Goal: Task Accomplishment & Management: Manage account settings

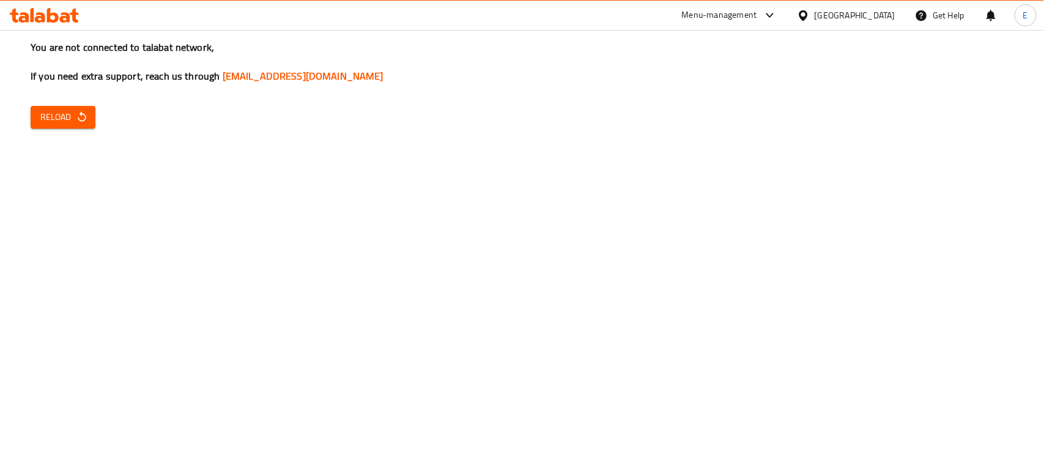
click at [58, 104] on div "You are not connected to talabat network, If you need extra support, reach us t…" at bounding box center [522, 229] width 1044 height 458
click at [66, 121] on span "Reload" at bounding box center [62, 116] width 45 height 15
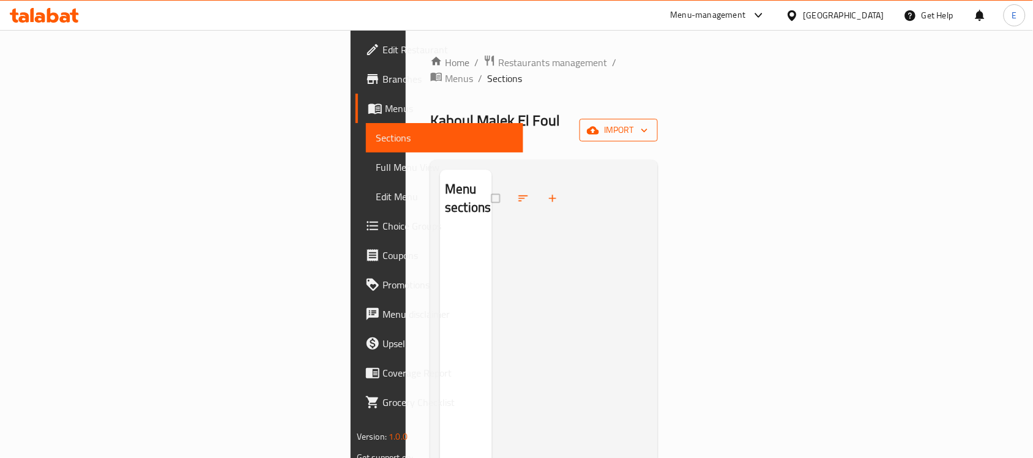
click at [648, 122] on span "import" at bounding box center [618, 129] width 59 height 15
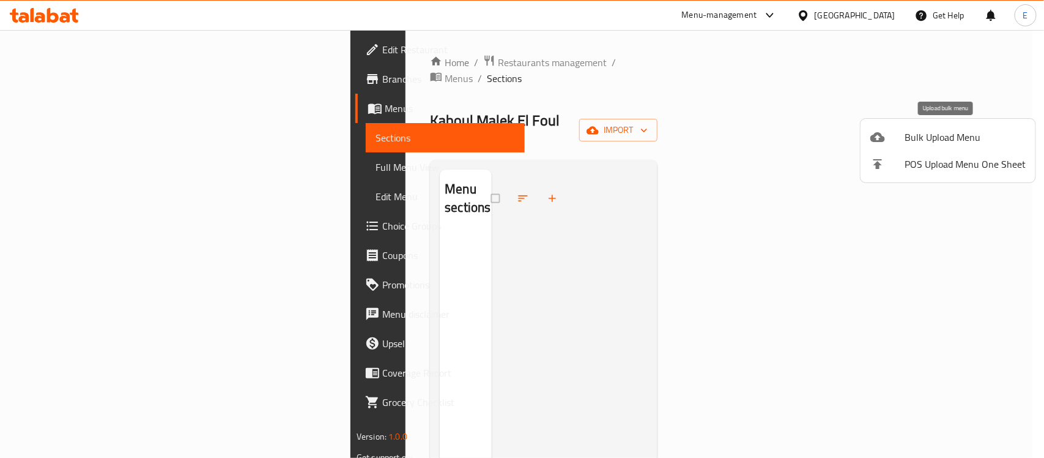
click at [961, 135] on span "Bulk Upload Menu" at bounding box center [965, 137] width 121 height 15
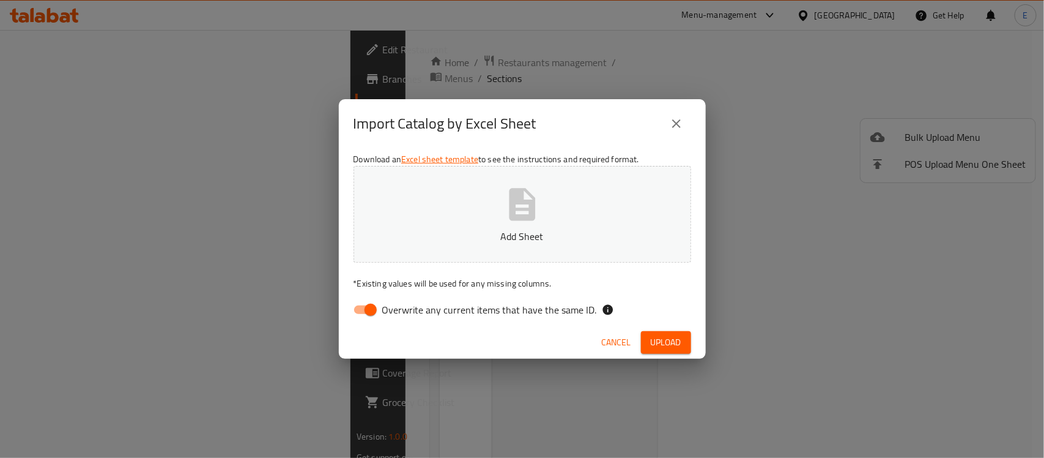
click at [398, 349] on div "Cancel Upload" at bounding box center [522, 342] width 367 height 32
click at [372, 325] on div "Download an Excel sheet template to see the instructions and required format. A…" at bounding box center [522, 236] width 367 height 177
click at [368, 307] on input "Overwrite any current items that have the same ID." at bounding box center [371, 309] width 70 height 23
checkbox input "false"
click at [509, 223] on icon "button" at bounding box center [522, 204] width 39 height 39
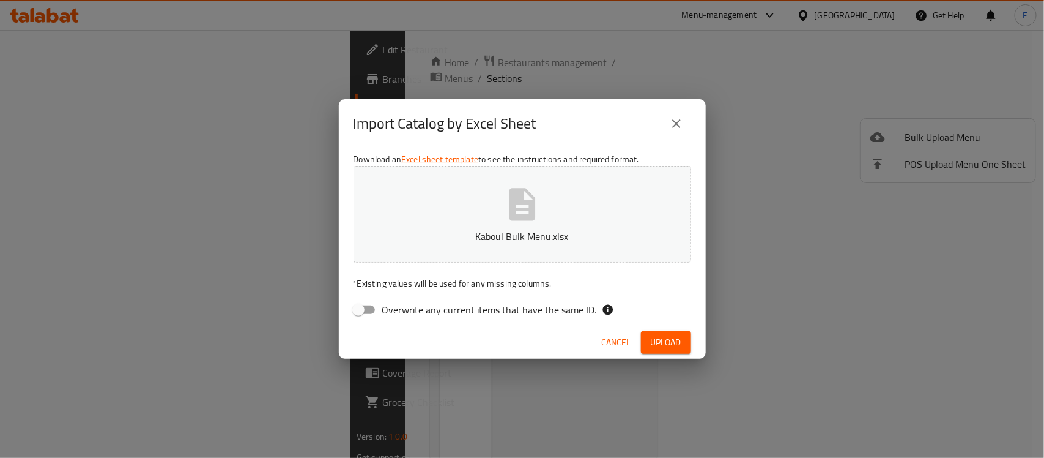
click at [671, 338] on span "Upload" at bounding box center [666, 342] width 31 height 15
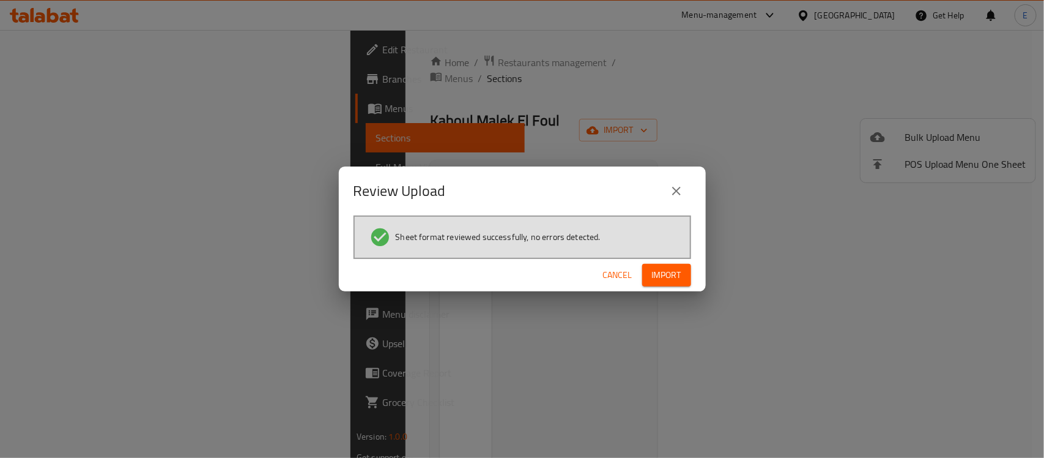
click at [670, 283] on button "Import" at bounding box center [666, 275] width 49 height 23
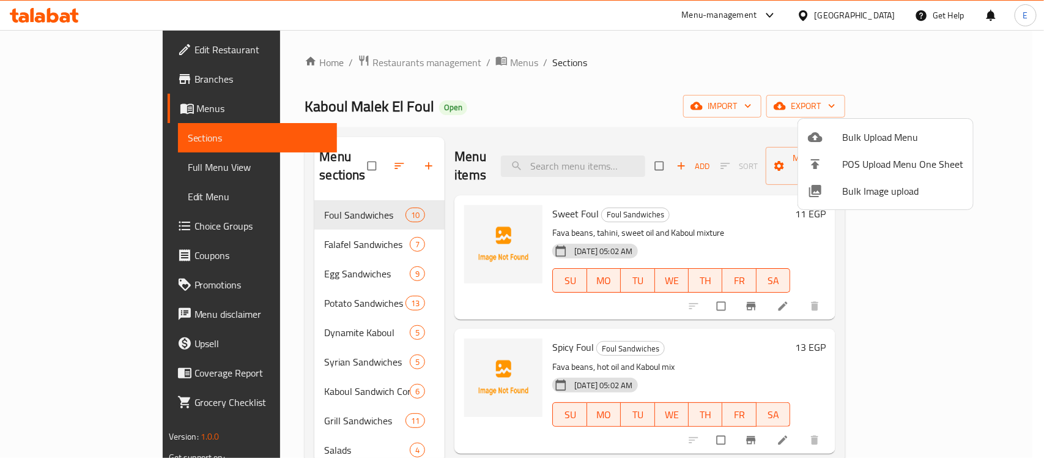
click at [684, 87] on div at bounding box center [522, 229] width 1044 height 458
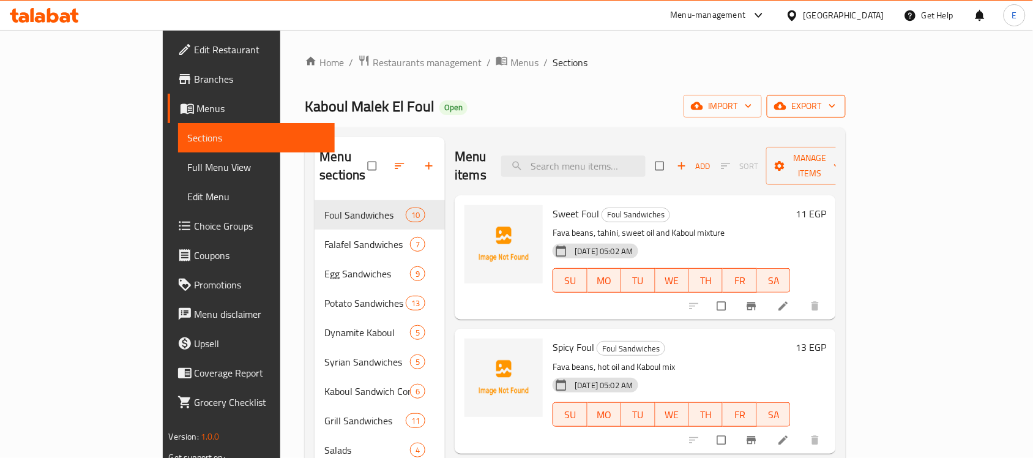
click at [836, 106] on span "export" at bounding box center [805, 105] width 59 height 15
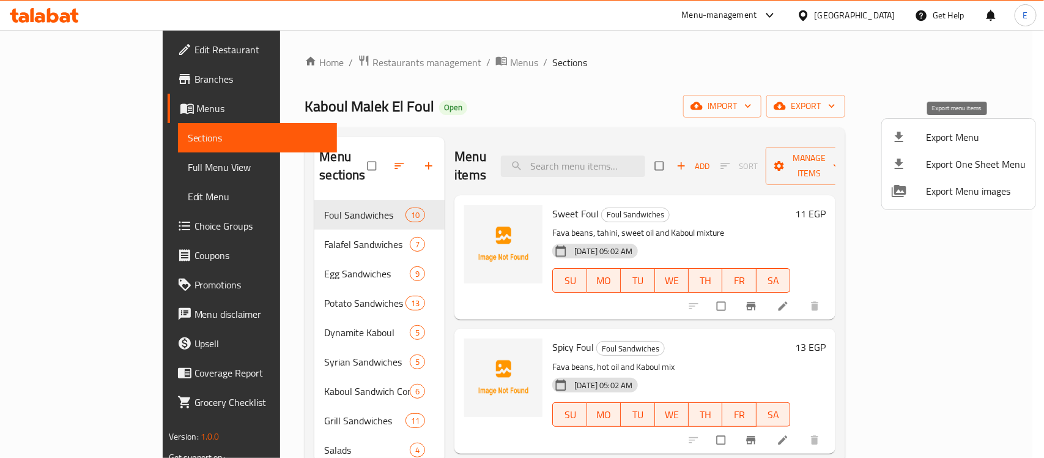
click at [957, 135] on span "Export Menu" at bounding box center [976, 137] width 100 height 15
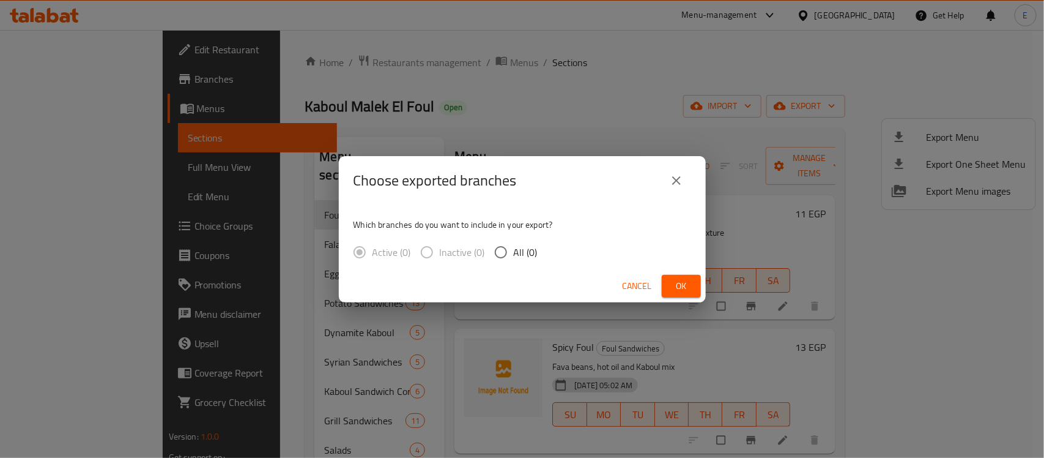
click at [678, 286] on span "Ok" at bounding box center [682, 285] width 20 height 15
click at [668, 187] on button "close" at bounding box center [676, 180] width 29 height 29
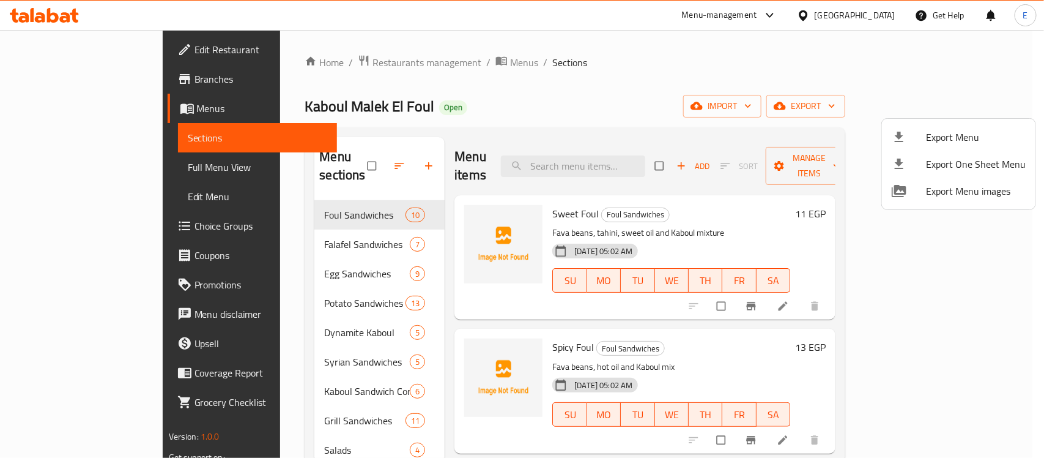
click at [667, 185] on div at bounding box center [522, 229] width 1044 height 458
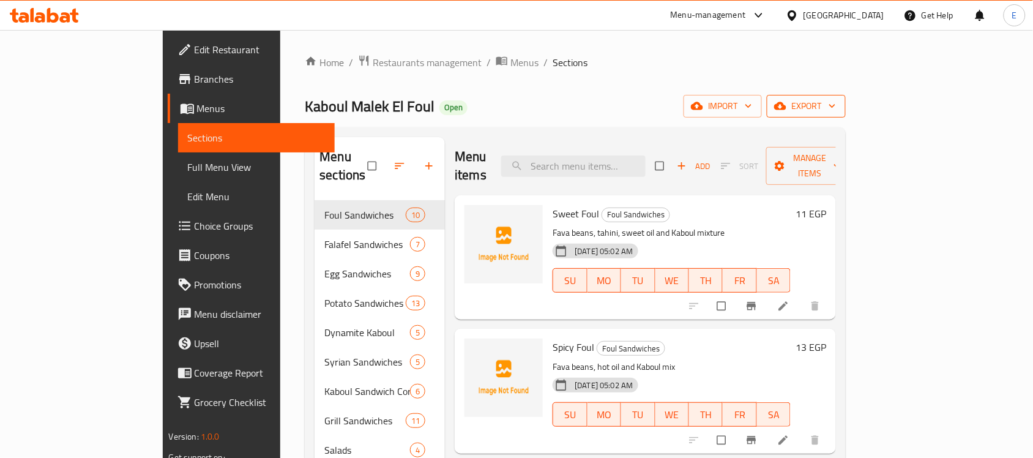
click at [836, 110] on span "export" at bounding box center [805, 105] width 59 height 15
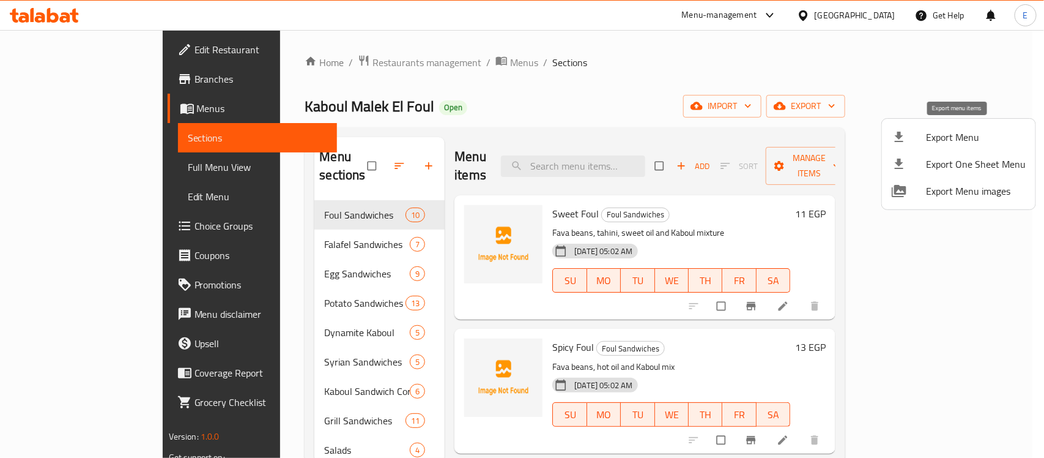
click at [958, 133] on span "Export Menu" at bounding box center [976, 137] width 100 height 15
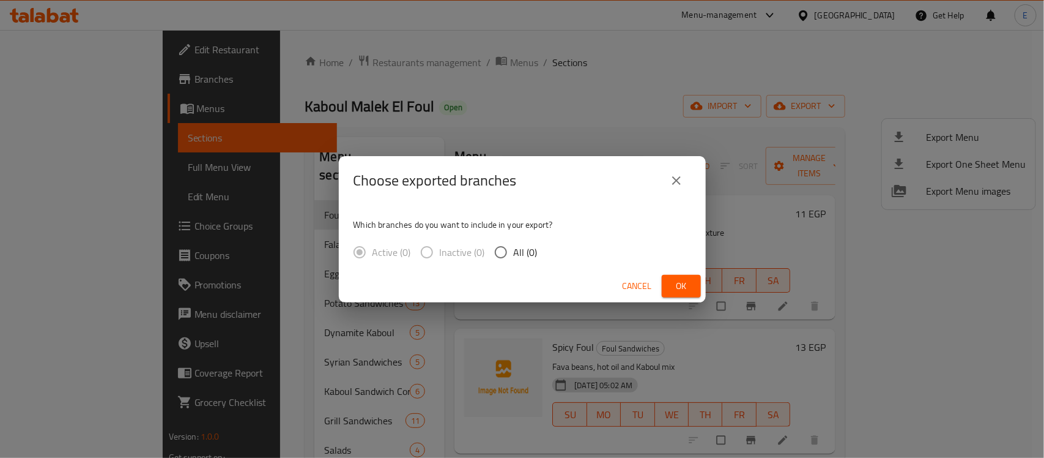
click at [671, 179] on icon "close" at bounding box center [676, 180] width 15 height 15
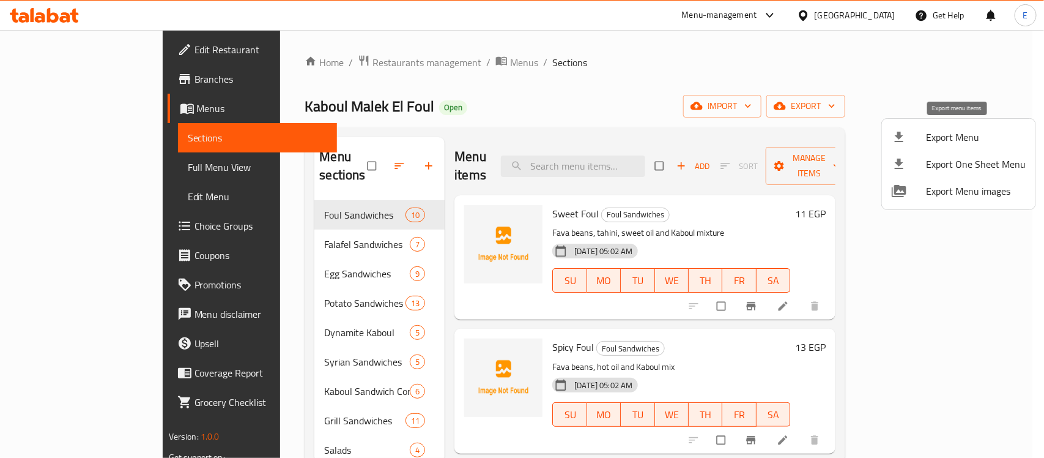
click at [960, 132] on span "Export Menu" at bounding box center [976, 137] width 100 height 15
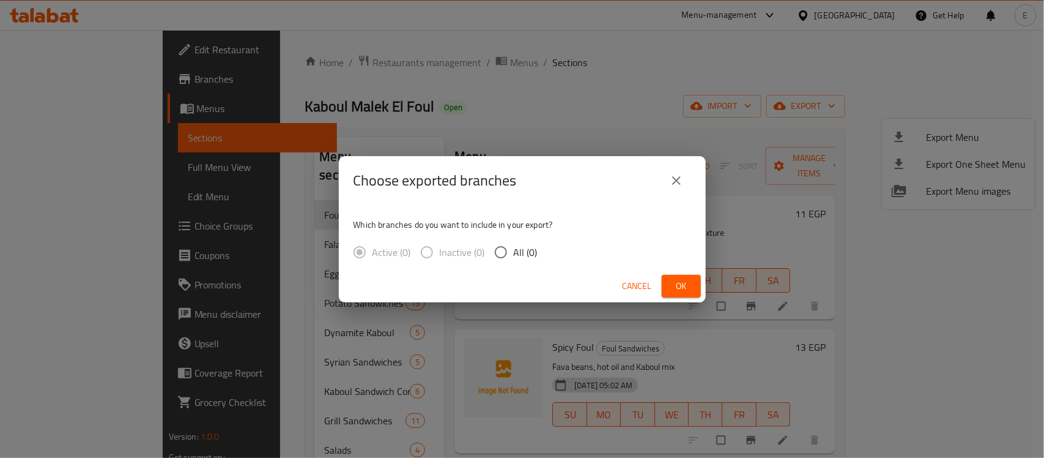
click at [515, 249] on span "All (0)" at bounding box center [526, 252] width 24 height 15
click at [514, 249] on input "All (0)" at bounding box center [501, 252] width 26 height 26
radio input "true"
click at [500, 250] on input "All (0)" at bounding box center [501, 252] width 26 height 26
click at [678, 288] on span "Ok" at bounding box center [682, 285] width 20 height 15
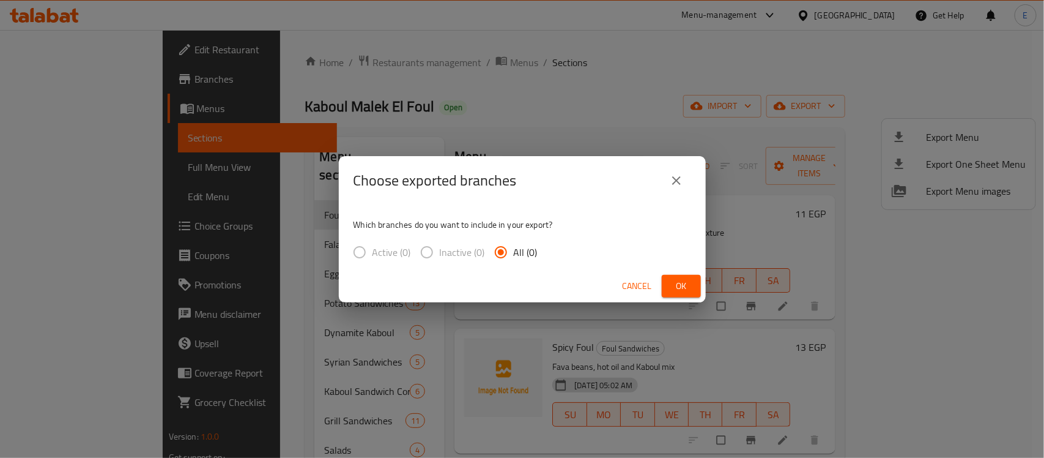
click at [675, 289] on span "Ok" at bounding box center [682, 285] width 20 height 15
click at [675, 283] on span "Ok" at bounding box center [682, 285] width 20 height 15
click at [678, 280] on span "Ok" at bounding box center [682, 285] width 20 height 15
click at [680, 282] on span "Ok" at bounding box center [682, 285] width 20 height 15
click at [679, 187] on icon "close" at bounding box center [676, 180] width 15 height 15
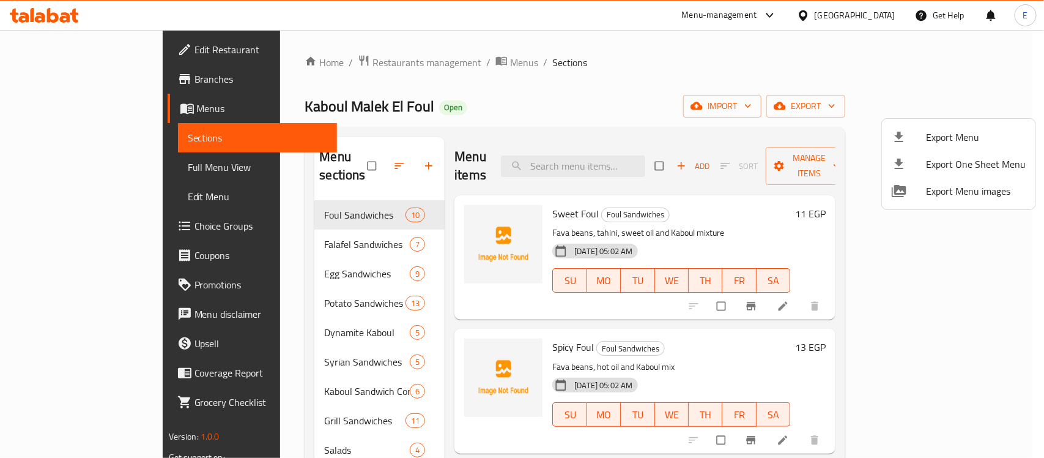
click at [411, 57] on div at bounding box center [522, 229] width 1044 height 458
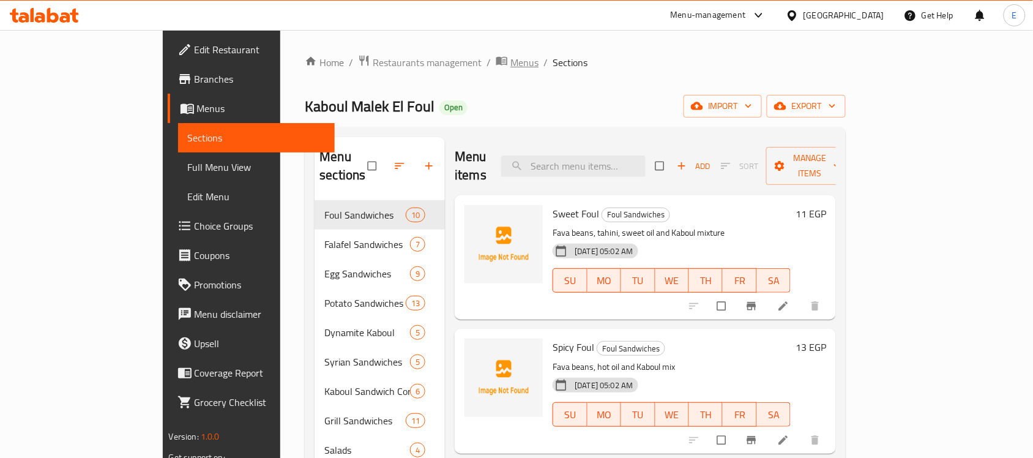
click at [510, 63] on span "Menus" at bounding box center [524, 62] width 28 height 15
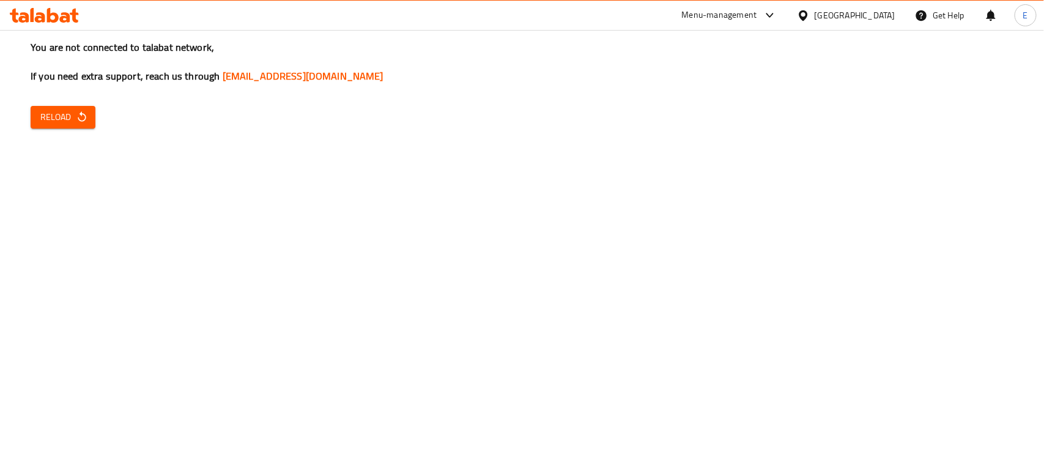
click at [42, 126] on button "Reload" at bounding box center [63, 117] width 65 height 23
click at [31, 128] on div "You are not connected to talabat network, If you need extra support, reach us t…" at bounding box center [522, 229] width 1044 height 458
click at [40, 123] on span "Reload" at bounding box center [62, 116] width 45 height 15
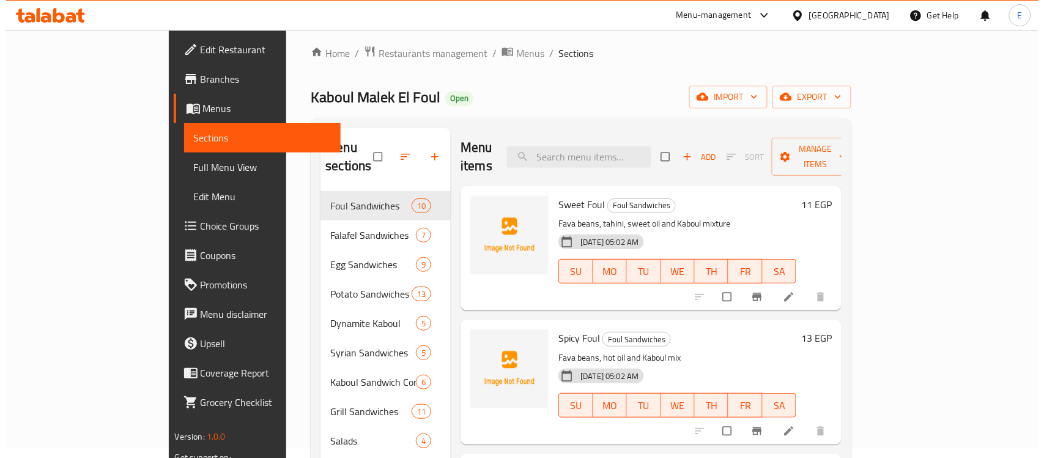
scroll to position [4, 0]
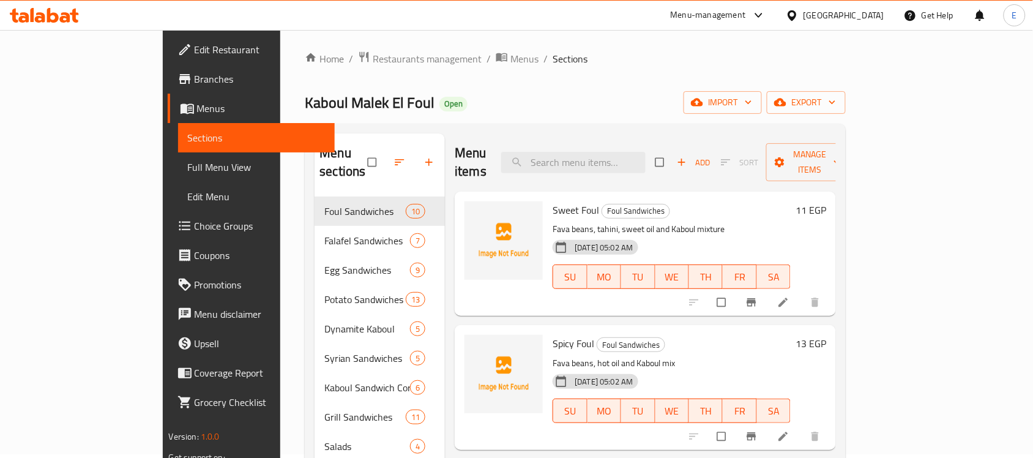
click at [845, 87] on div "Home / Restaurants management / Menus / Sections Kaboul [PERSON_NAME] El Foul O…" at bounding box center [575, 326] width 541 height 550
click at [836, 95] on span "export" at bounding box center [805, 102] width 59 height 15
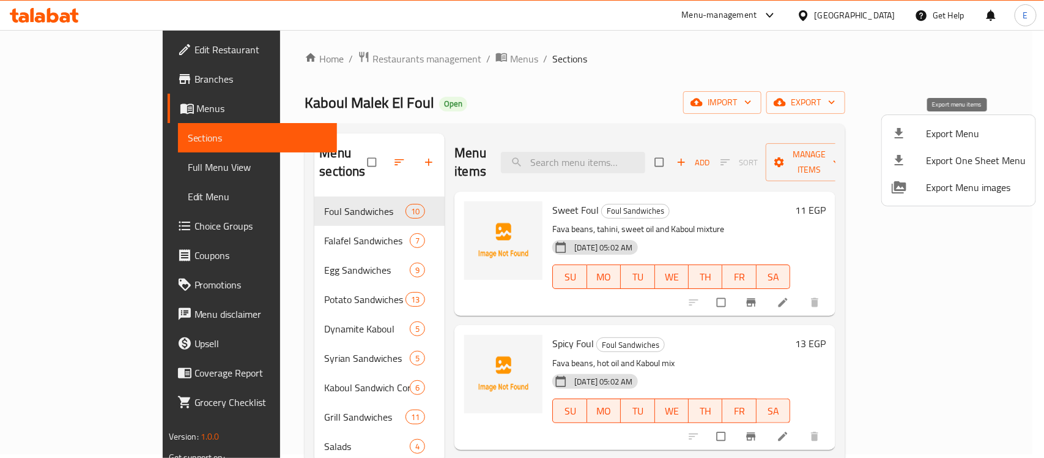
click at [936, 128] on span "Export Menu" at bounding box center [976, 133] width 100 height 15
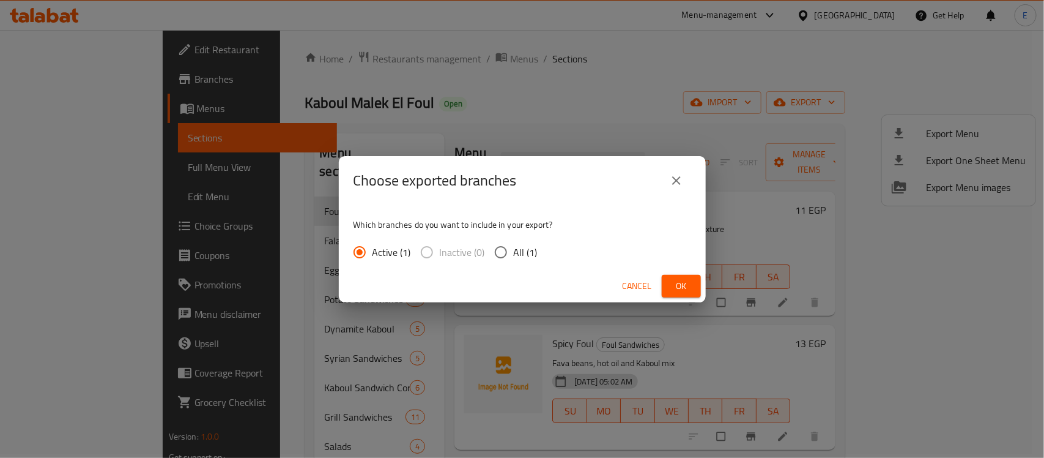
click at [687, 289] on span "Ok" at bounding box center [682, 285] width 20 height 15
